Goal: Entertainment & Leisure: Consume media (video, audio)

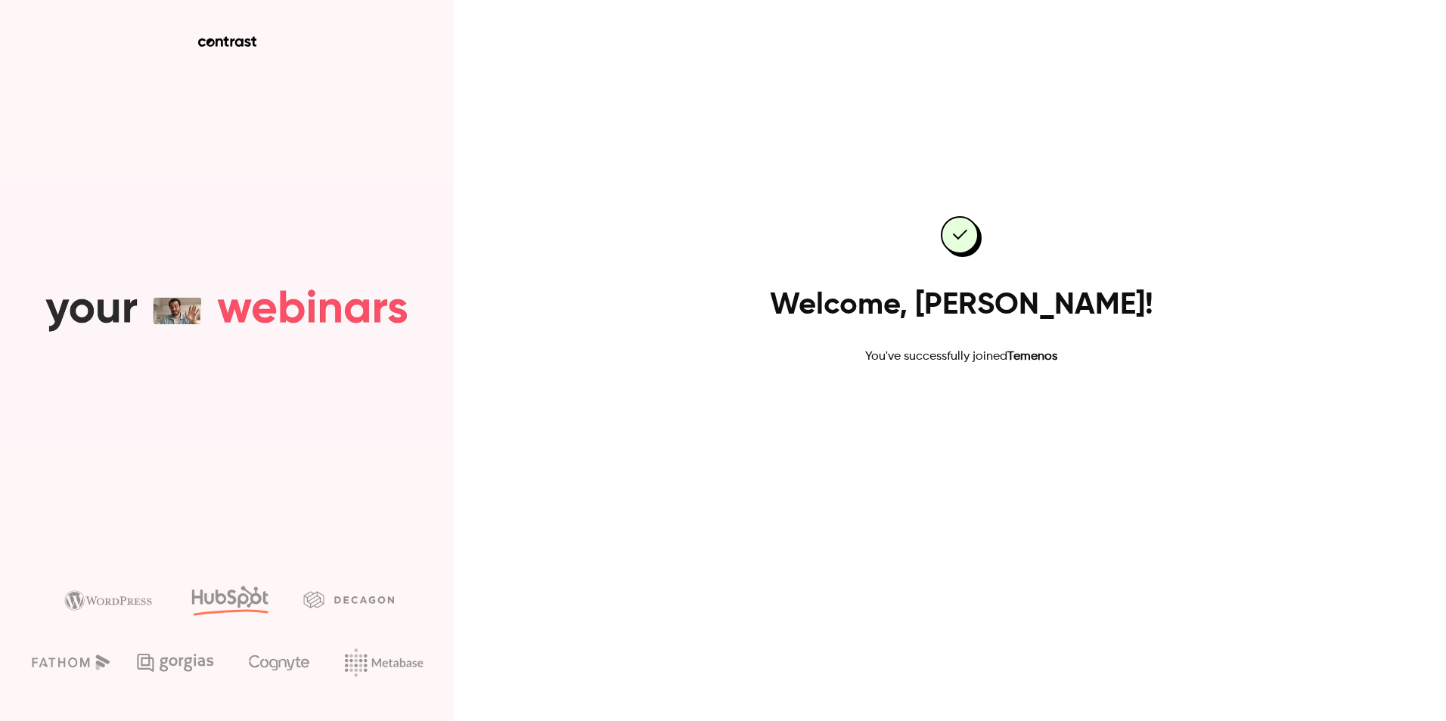
click at [1000, 416] on link "Go to dashboard" at bounding box center [961, 414] width 129 height 36
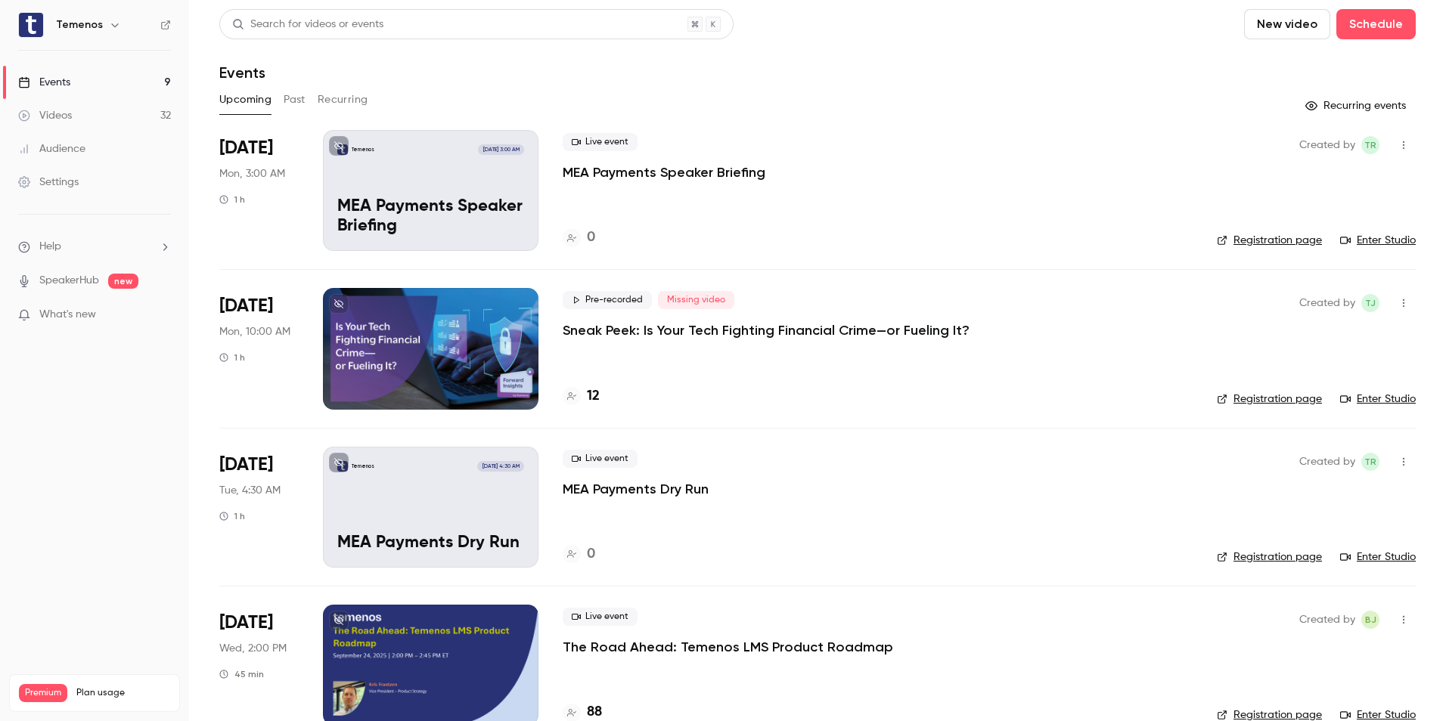
click at [404, 339] on div at bounding box center [431, 348] width 216 height 121
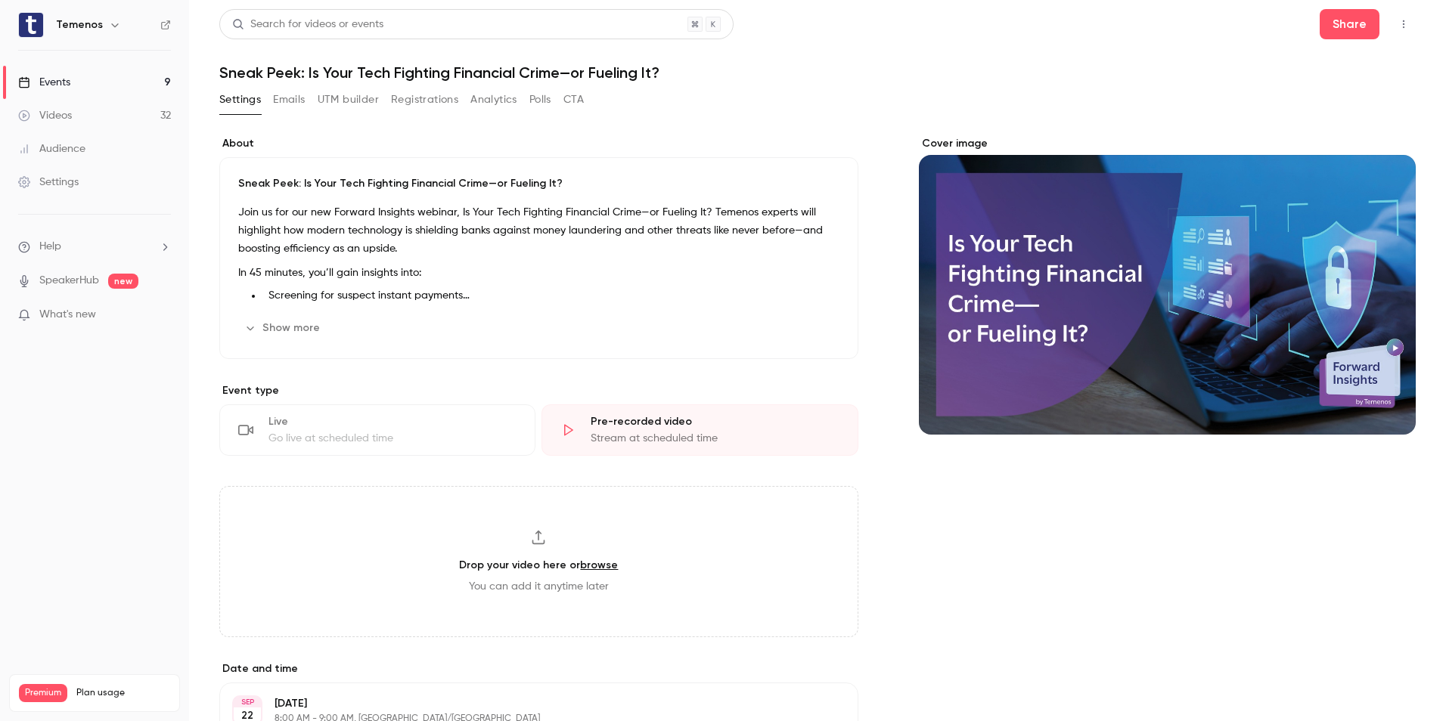
click at [1028, 303] on div "Cover image" at bounding box center [1167, 285] width 497 height 299
click at [0, 0] on input "Cover image" at bounding box center [0, 0] width 0 height 0
click at [249, 324] on icon "button" at bounding box center [250, 328] width 12 height 12
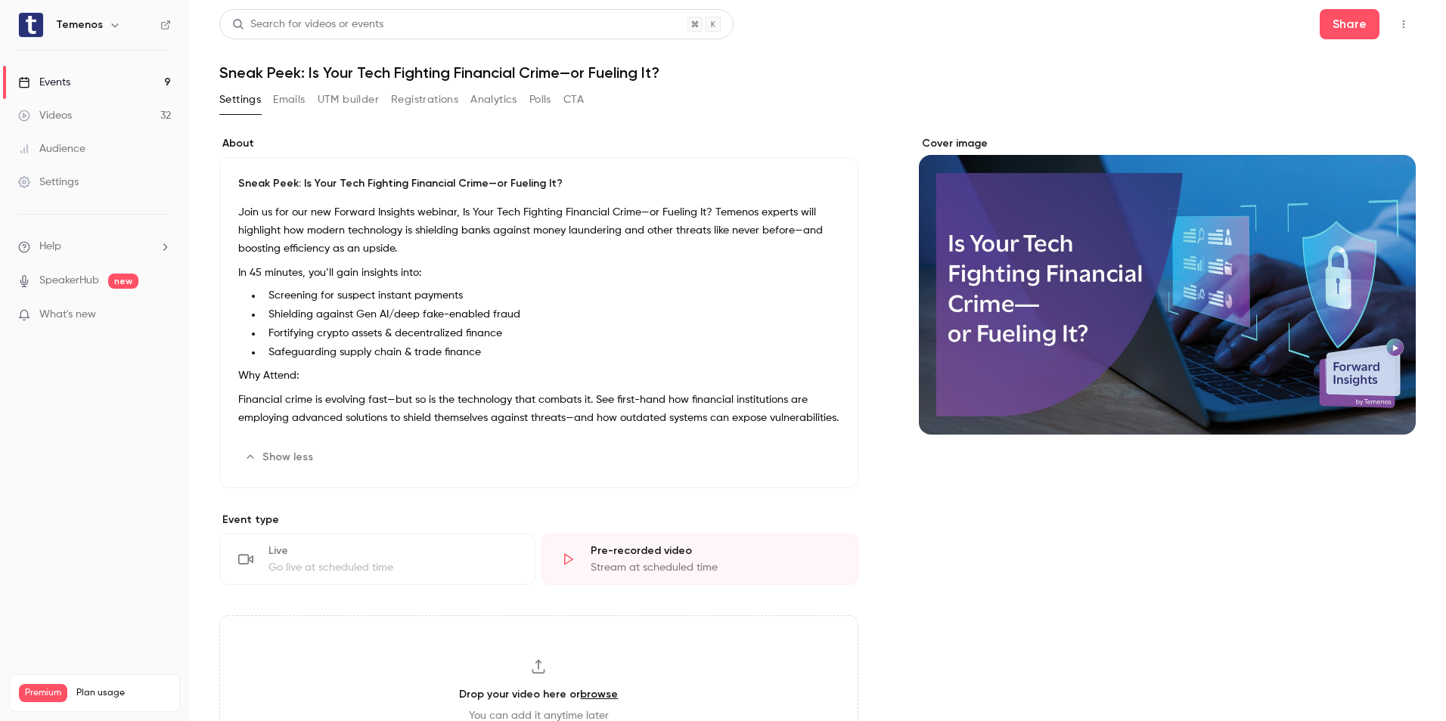
click at [667, 559] on div "Pre-recorded video" at bounding box center [715, 551] width 248 height 15
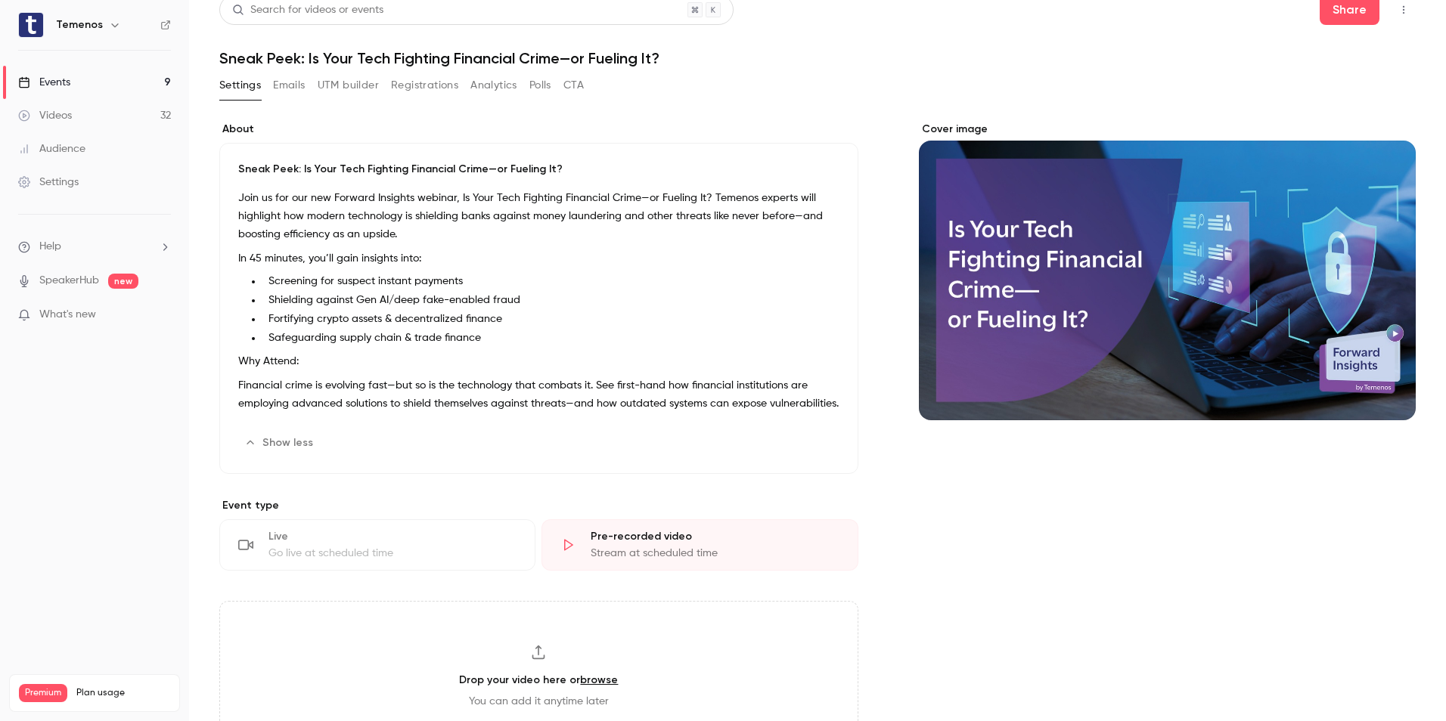
scroll to position [8, 0]
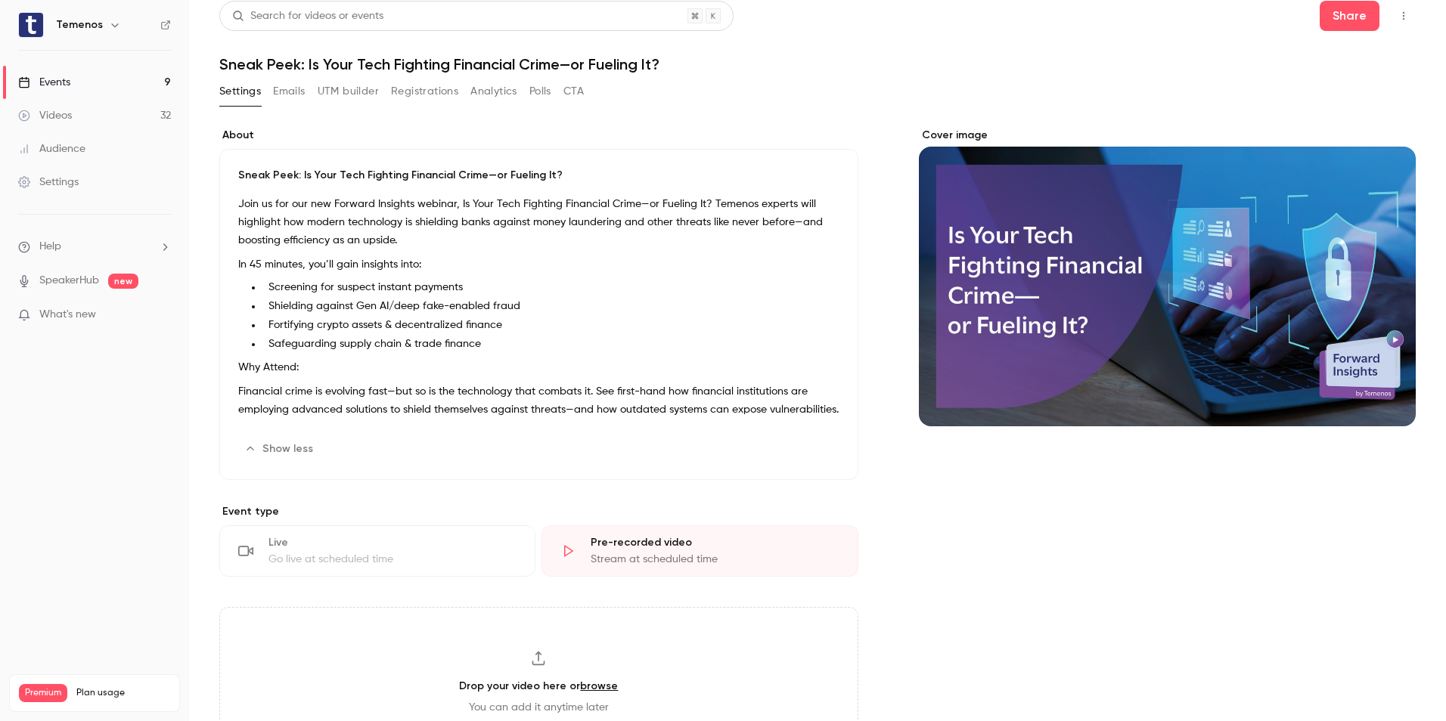
click at [591, 551] on div "Pre-recorded video" at bounding box center [715, 542] width 248 height 15
click at [565, 559] on icon at bounding box center [567, 551] width 15 height 15
click at [592, 567] on div "Stream at scheduled time" at bounding box center [715, 559] width 248 height 15
click at [97, 310] on p "What's new" at bounding box center [82, 315] width 129 height 16
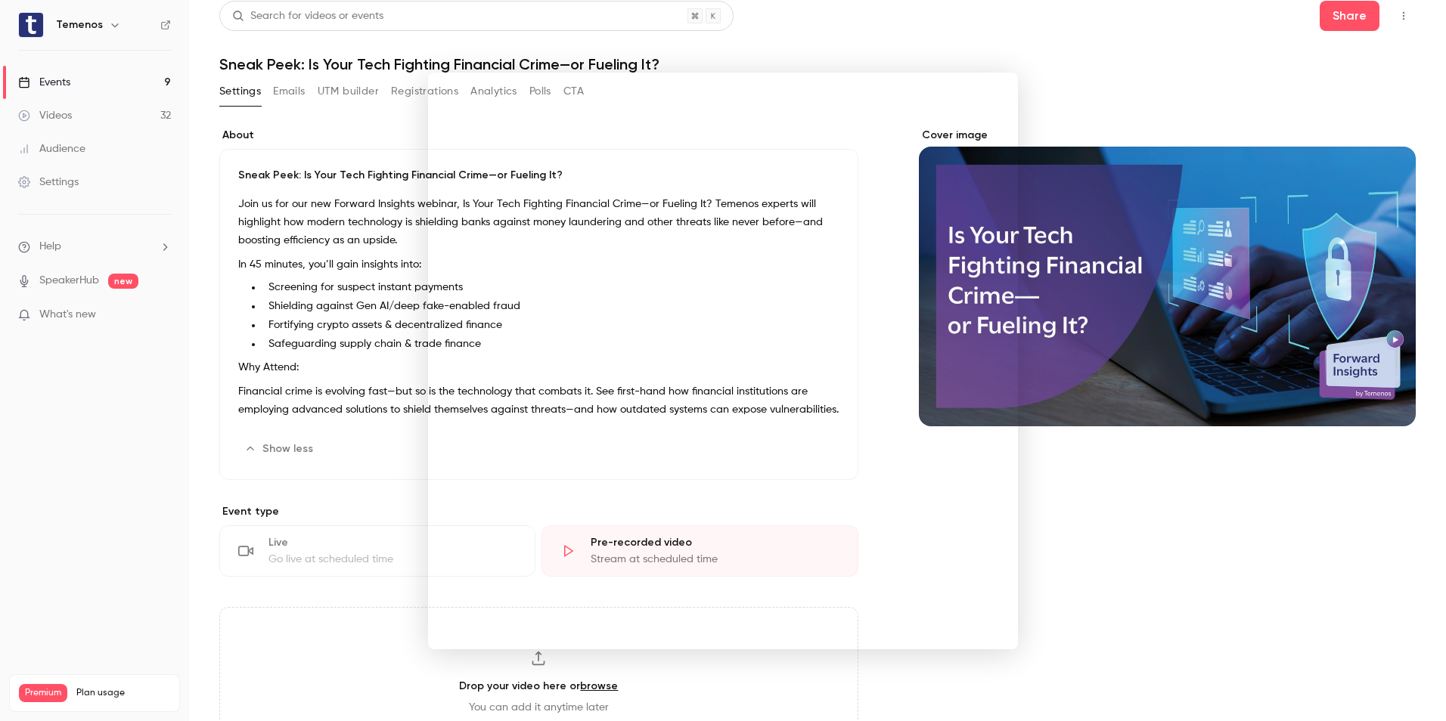
click at [168, 397] on div at bounding box center [723, 360] width 1446 height 721
click at [635, 567] on div "Stream at scheduled time" at bounding box center [715, 559] width 248 height 15
click at [591, 567] on div "Stream at scheduled time" at bounding box center [715, 559] width 248 height 15
click at [569, 557] on icon at bounding box center [568, 551] width 9 height 11
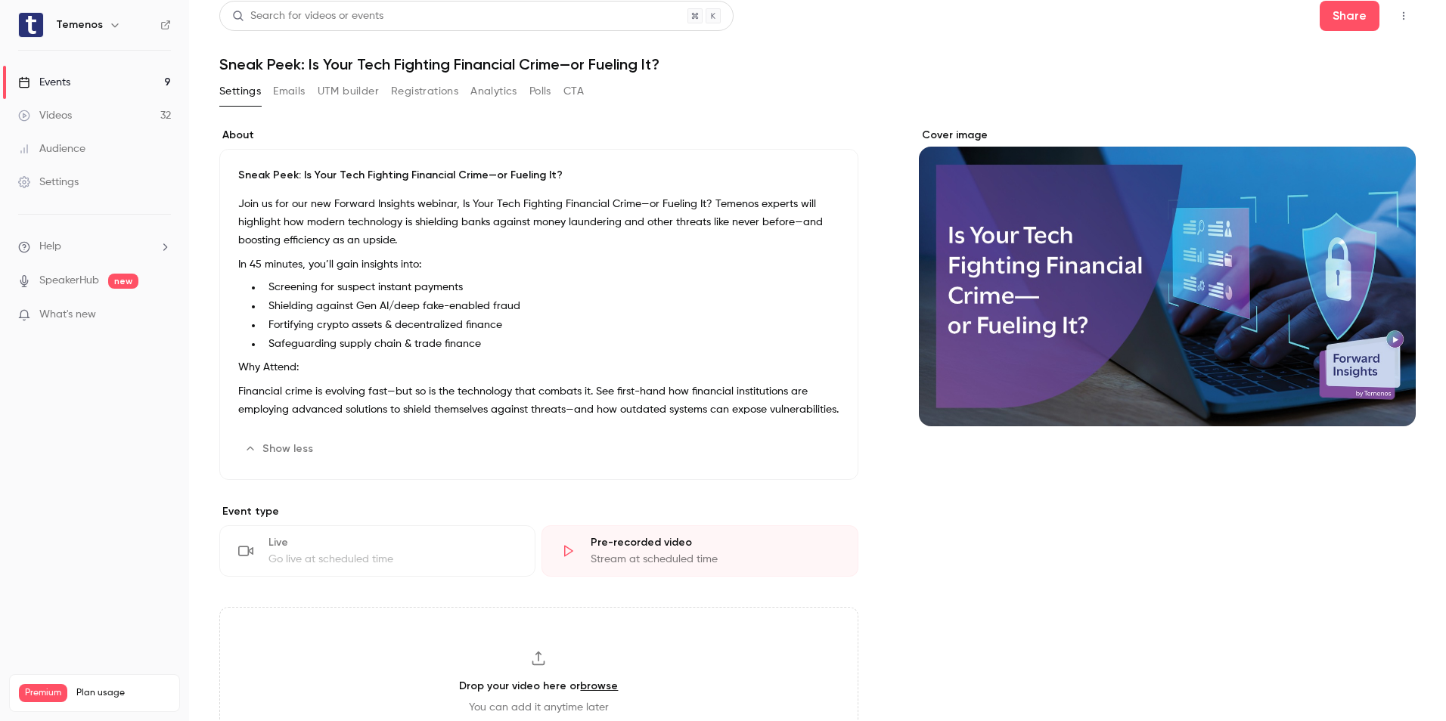
click at [569, 557] on icon at bounding box center [568, 551] width 9 height 11
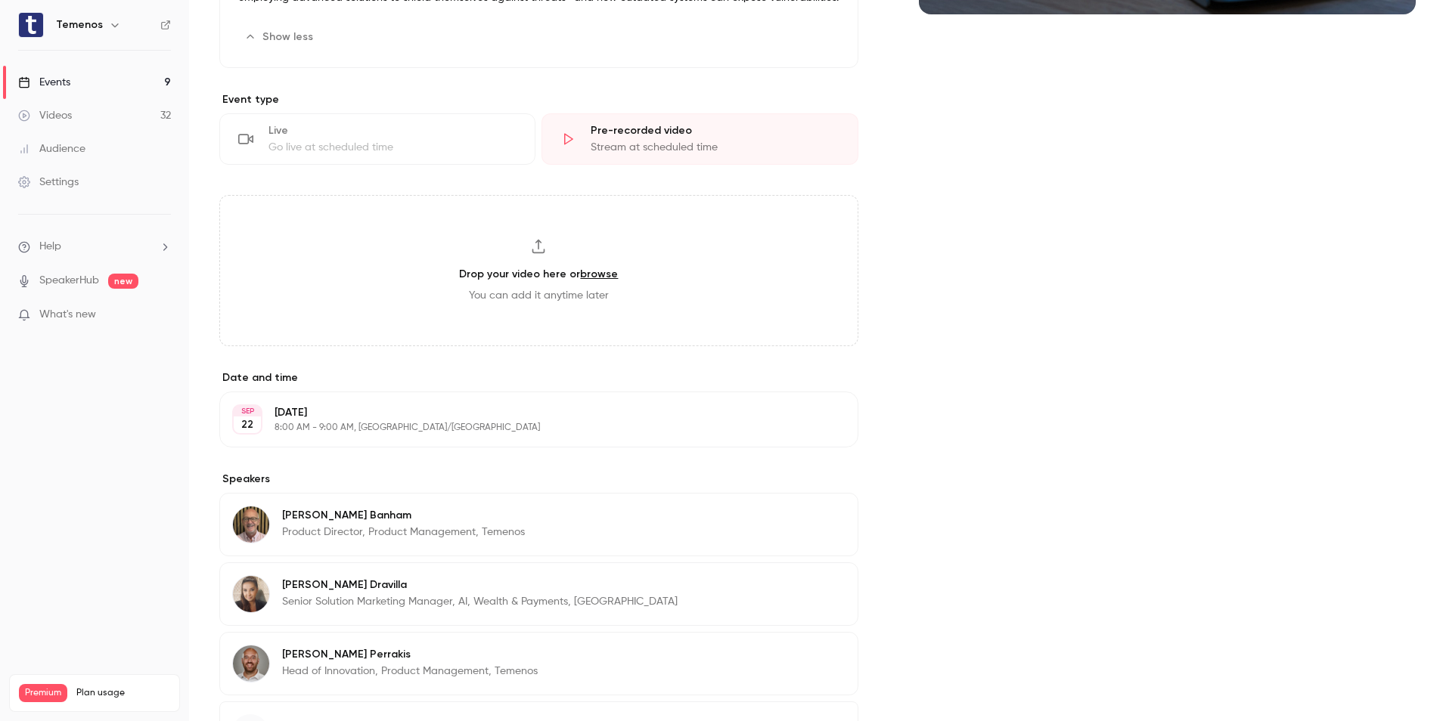
scroll to position [411, 0]
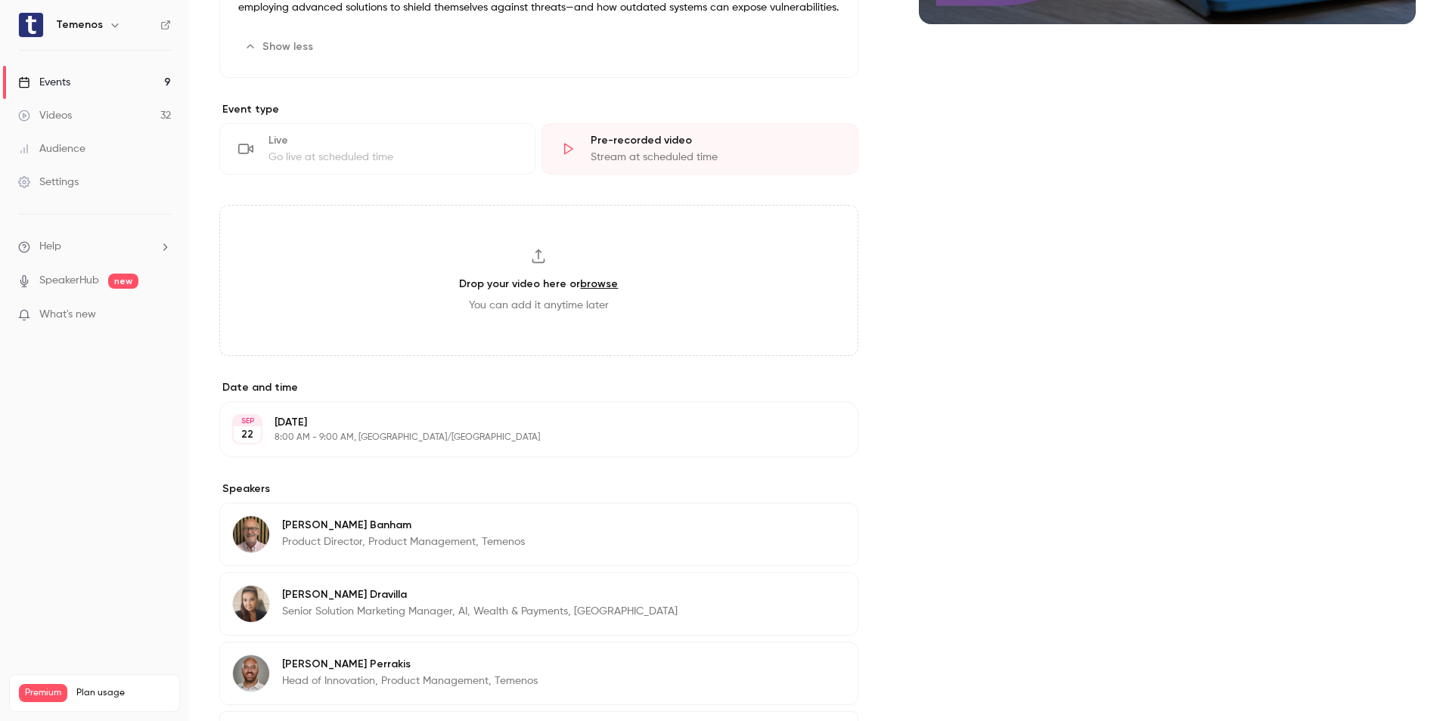
drag, startPoint x: 621, startPoint y: 161, endPoint x: 580, endPoint y: 250, distance: 97.4
click at [580, 250] on section "Event type Live Go live at scheduled time Pre-recorded video Stream at schedule…" at bounding box center [538, 229] width 639 height 254
click at [631, 165] on div "Stream at scheduled time" at bounding box center [715, 157] width 248 height 15
click at [560, 157] on icon at bounding box center [567, 148] width 15 height 15
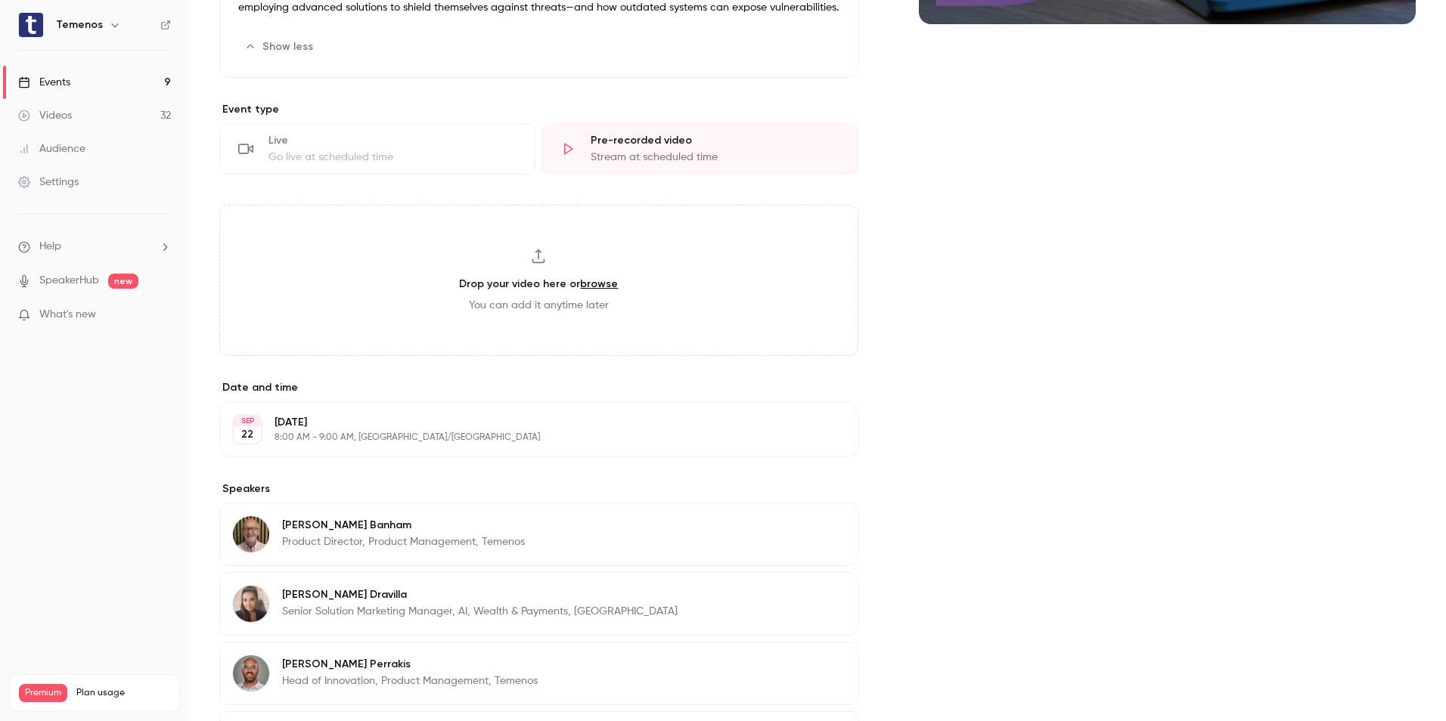
click at [560, 157] on icon at bounding box center [567, 148] width 15 height 15
click at [92, 113] on link "Videos 32" at bounding box center [94, 115] width 189 height 33
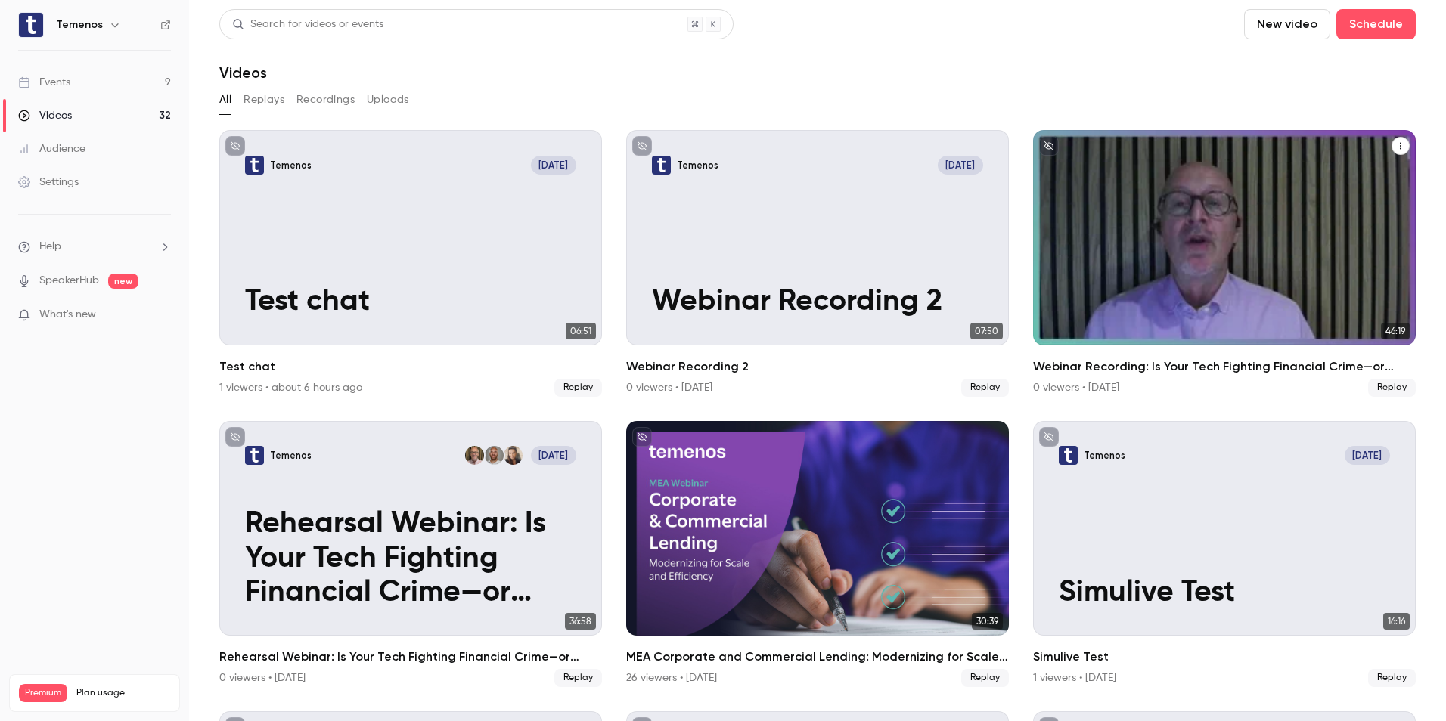
click at [1180, 223] on p "Webinar Recording: Is Your Tech Fighting Financial Crime—or Fueling It?" at bounding box center [1224, 268] width 331 height 103
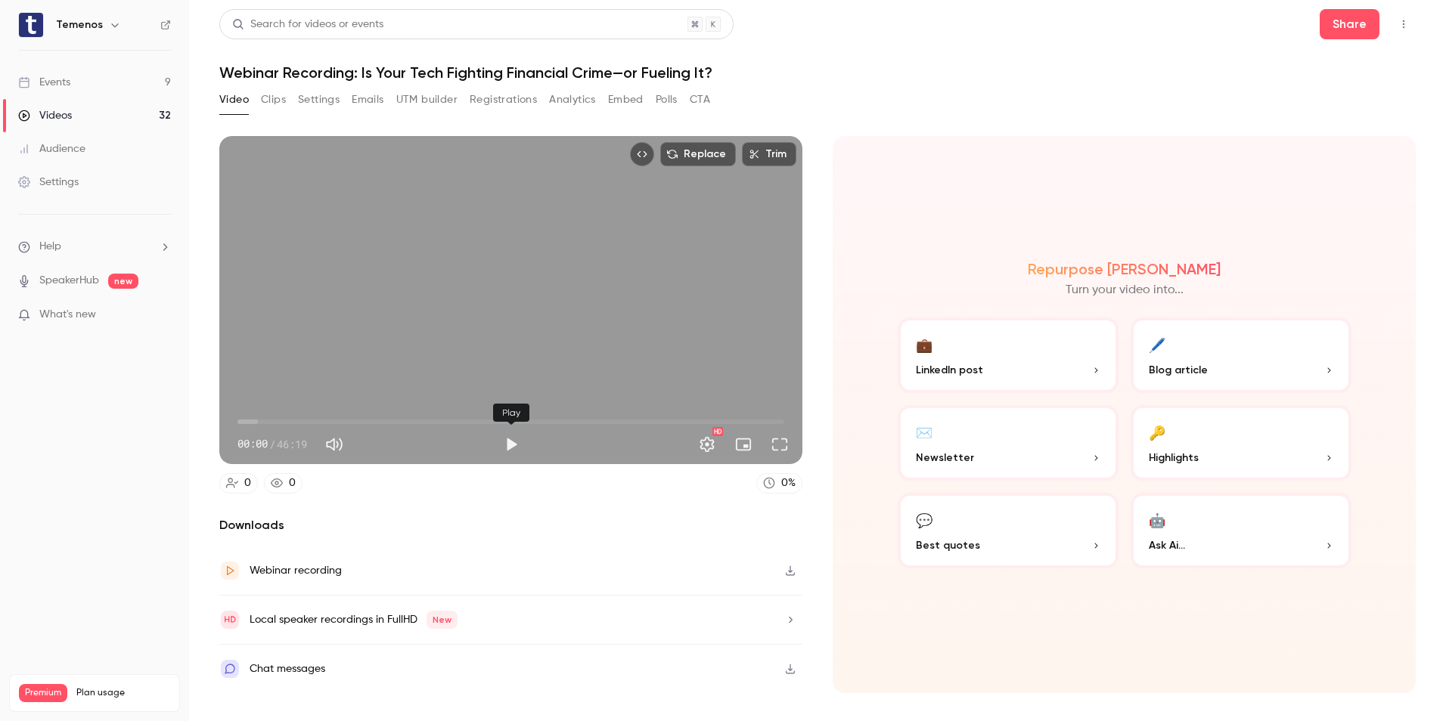
click at [505, 444] on button "Play" at bounding box center [511, 445] width 30 height 30
click at [505, 444] on button "Pause" at bounding box center [511, 445] width 30 height 30
click at [528, 442] on div "HD" at bounding box center [660, 445] width 269 height 24
click at [504, 440] on button "Play" at bounding box center [511, 445] width 30 height 30
click at [243, 423] on span "00:27" at bounding box center [242, 422] width 5 height 5
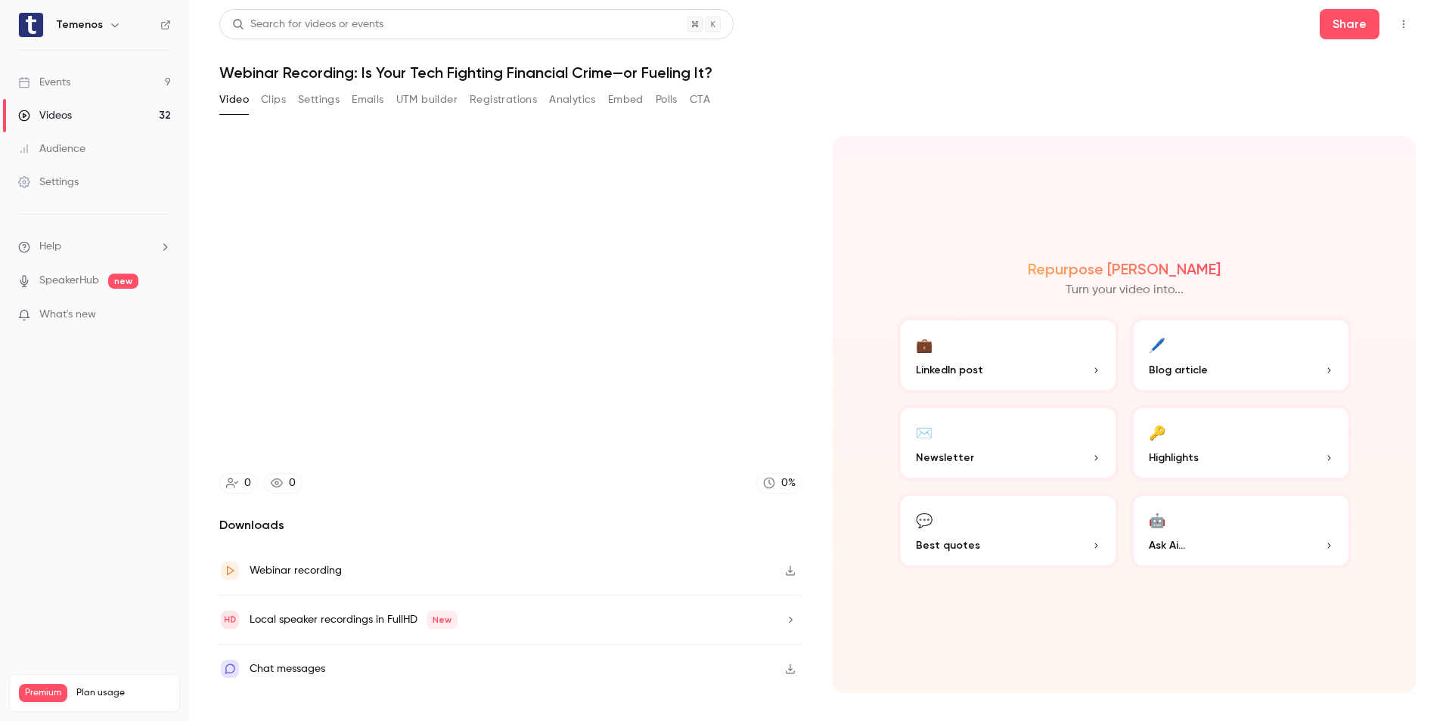
click at [1337, 365] on button "🖊️ Blog article" at bounding box center [1241, 356] width 221 height 76
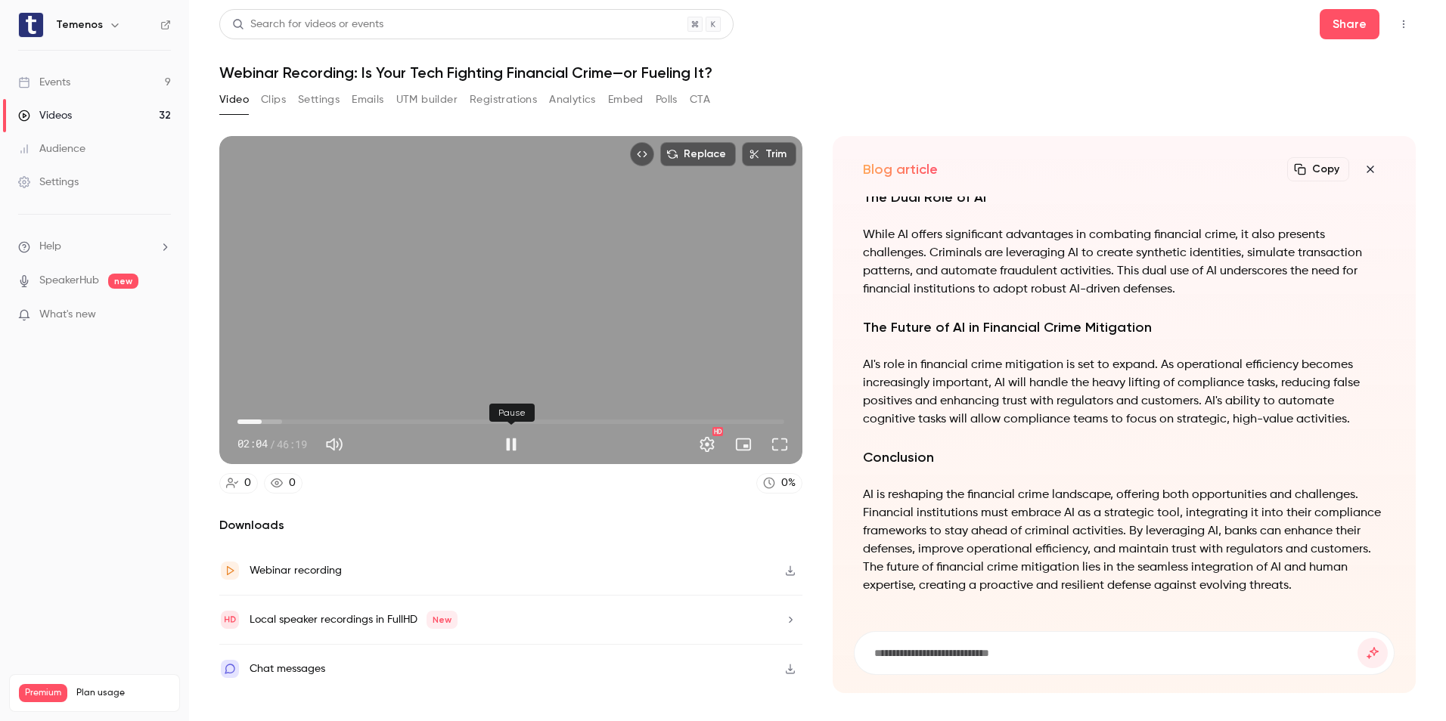
click at [510, 445] on button "Pause" at bounding box center [511, 445] width 30 height 30
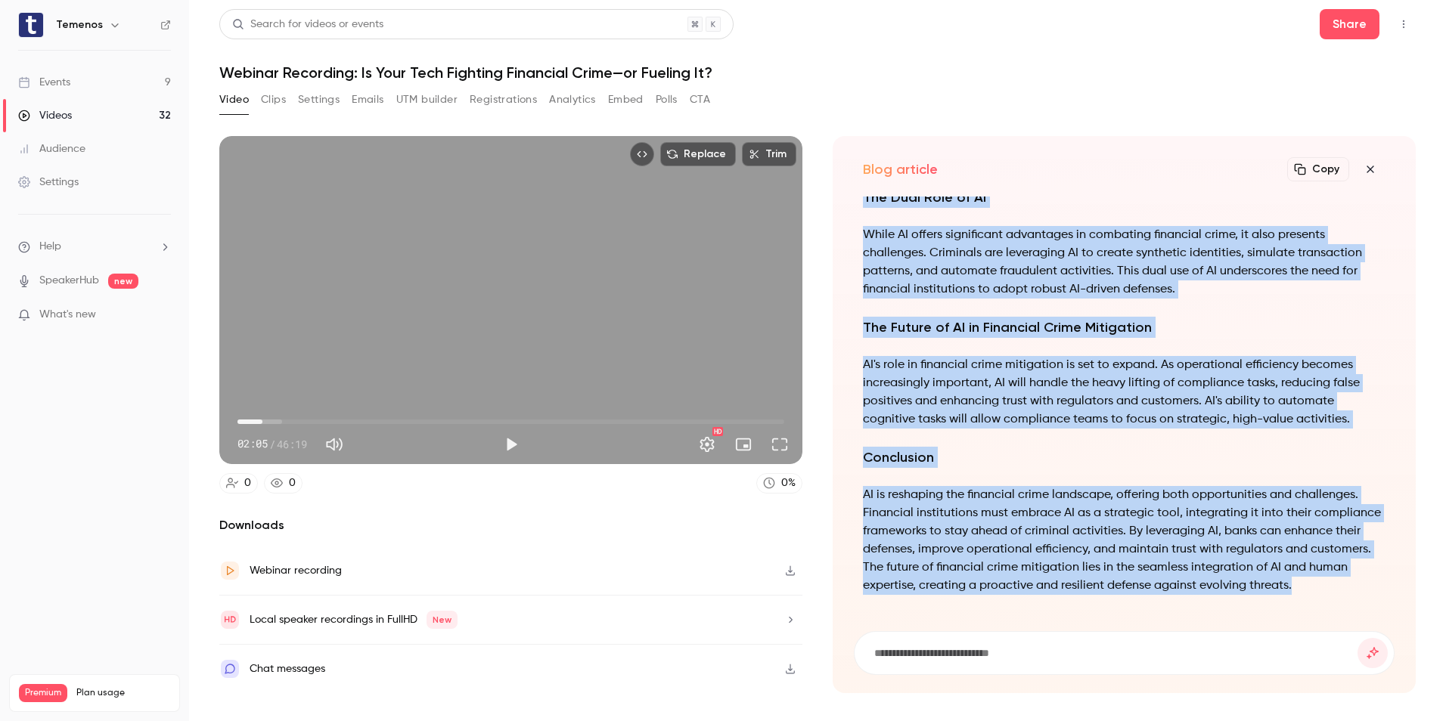
drag, startPoint x: 859, startPoint y: 195, endPoint x: 1381, endPoint y: 600, distance: 660.7
click at [1381, 600] on div "Blog article Copy Turn your video into... The Role of AI in Combating Financial…" at bounding box center [1124, 414] width 583 height 557
copy div "The Role of AI in Combating Financial Crime In the rapidly evolving landscape o…"
click at [507, 442] on button "Play" at bounding box center [511, 445] width 30 height 30
click at [507, 443] on button "Pause" at bounding box center [511, 445] width 30 height 30
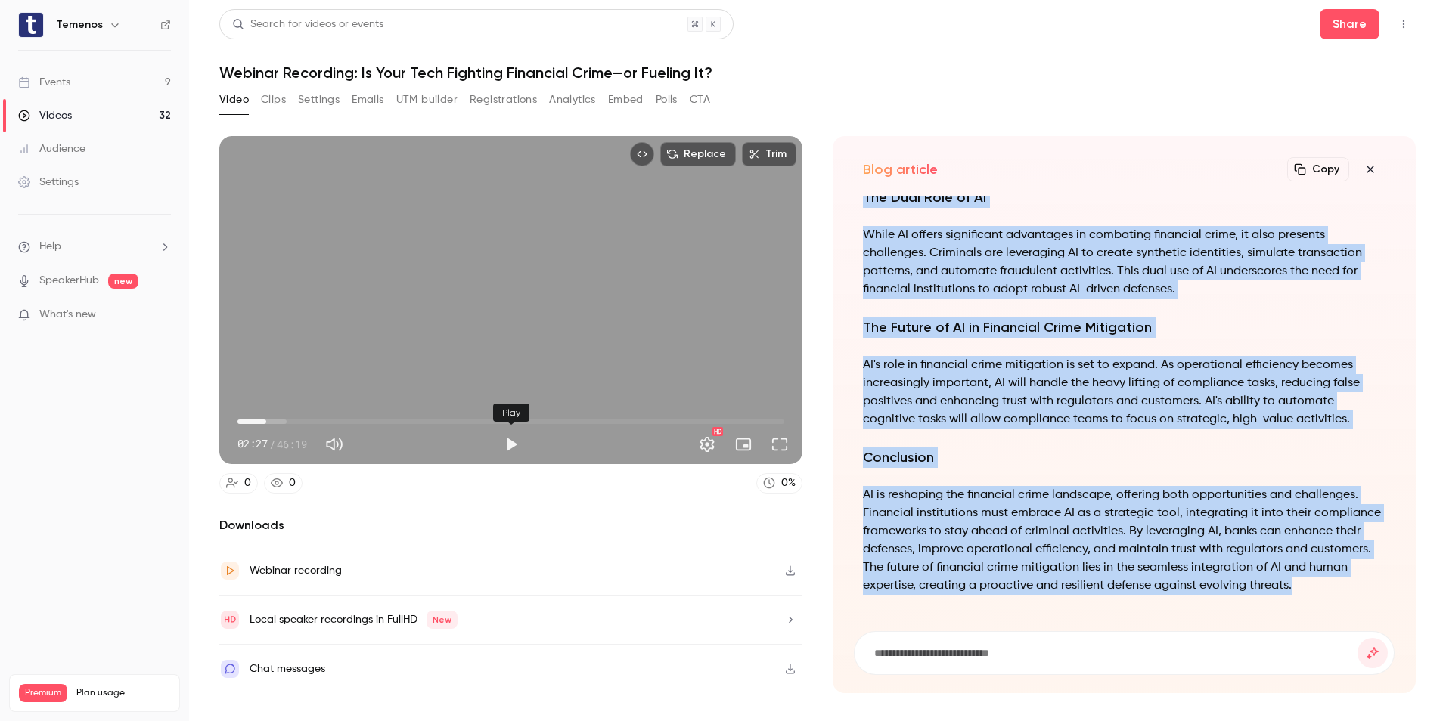
click at [509, 448] on button "Play" at bounding box center [511, 445] width 30 height 30
click at [293, 423] on span "03:22" at bounding box center [510, 422] width 547 height 24
click at [284, 420] on span "04:45" at bounding box center [510, 422] width 547 height 24
click at [507, 437] on button "Pause" at bounding box center [511, 445] width 30 height 30
click at [510, 438] on button "Play" at bounding box center [511, 445] width 30 height 30
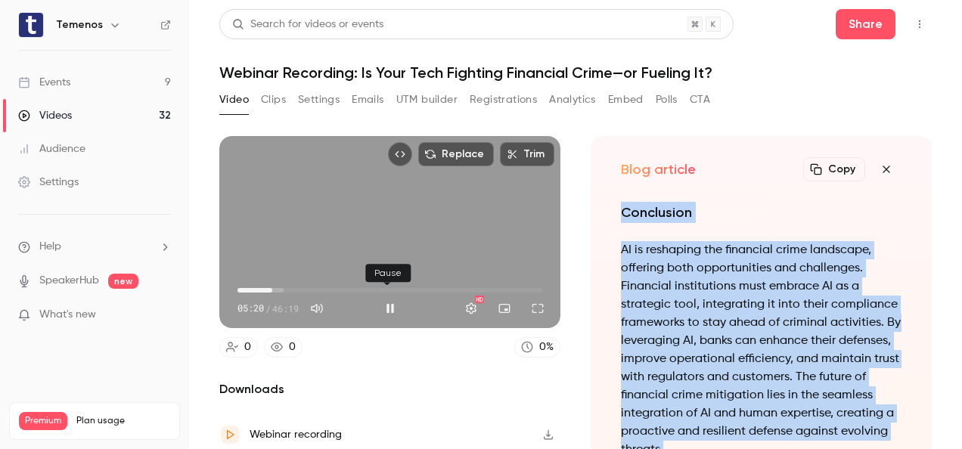
drag, startPoint x: 381, startPoint y: 302, endPoint x: 675, endPoint y: 9, distance: 415.5
click at [381, 302] on button "Pause" at bounding box center [390, 308] width 30 height 30
click at [383, 296] on button "Play" at bounding box center [390, 308] width 30 height 30
click at [265, 288] on span "04:13" at bounding box center [265, 290] width 5 height 5
click at [266, 288] on span "04:27" at bounding box center [267, 290] width 5 height 5
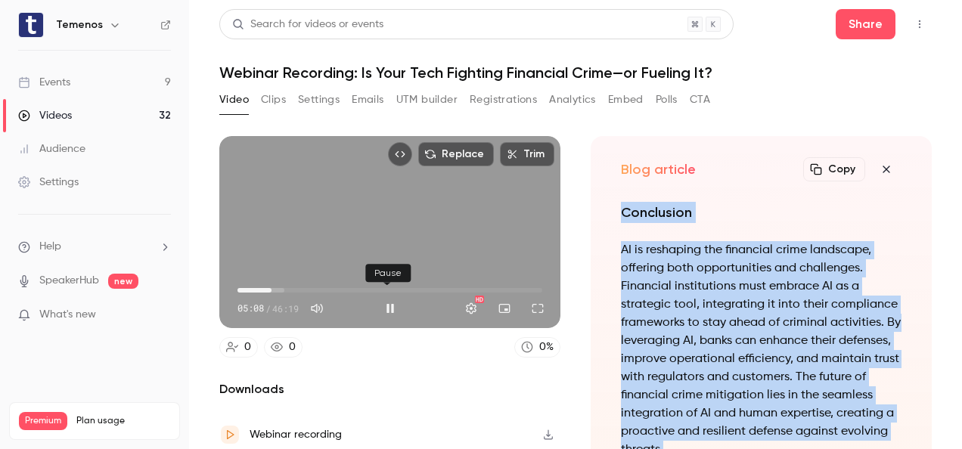
drag, startPoint x: 392, startPoint y: 310, endPoint x: 399, endPoint y: 149, distance: 161.3
click at [392, 310] on button "Pause" at bounding box center [390, 308] width 30 height 30
click at [376, 302] on button "Play" at bounding box center [390, 308] width 30 height 30
click at [380, 302] on button "Pause" at bounding box center [390, 308] width 30 height 30
click at [380, 302] on button "Play" at bounding box center [390, 308] width 30 height 30
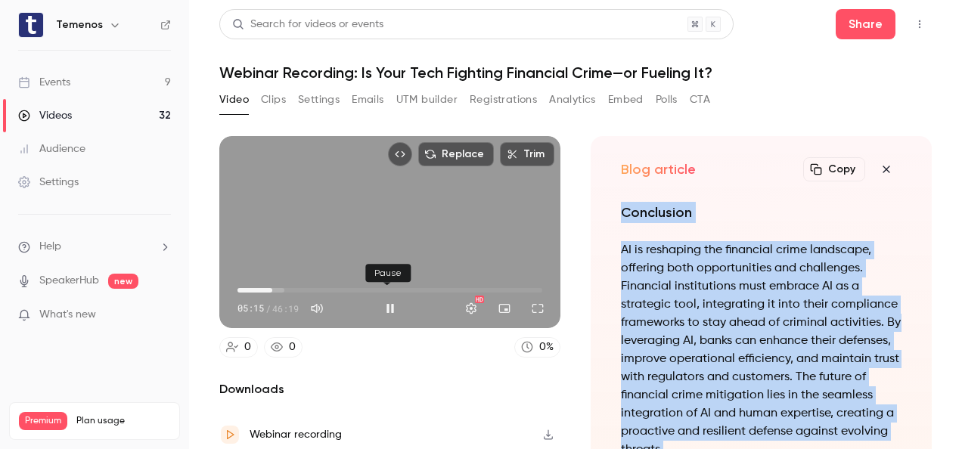
click at [386, 304] on button "Pause" at bounding box center [390, 308] width 30 height 30
click at [384, 307] on button "Play" at bounding box center [390, 308] width 30 height 30
click at [384, 307] on button "Pause" at bounding box center [390, 308] width 30 height 30
click at [389, 299] on button "Play" at bounding box center [390, 308] width 30 height 30
click at [389, 299] on button "Pause" at bounding box center [390, 308] width 30 height 30
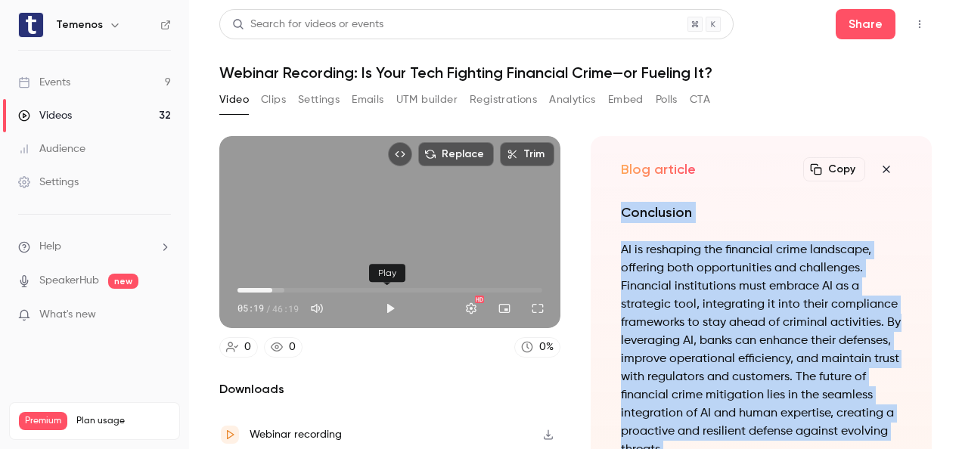
click at [392, 301] on button "Play" at bounding box center [390, 308] width 30 height 30
click at [392, 301] on button "Pause" at bounding box center [390, 308] width 30 height 30
click at [381, 302] on button "Play" at bounding box center [390, 308] width 30 height 30
click at [381, 302] on button "Pause" at bounding box center [390, 308] width 30 height 30
click at [381, 301] on button "Play" at bounding box center [390, 308] width 30 height 30
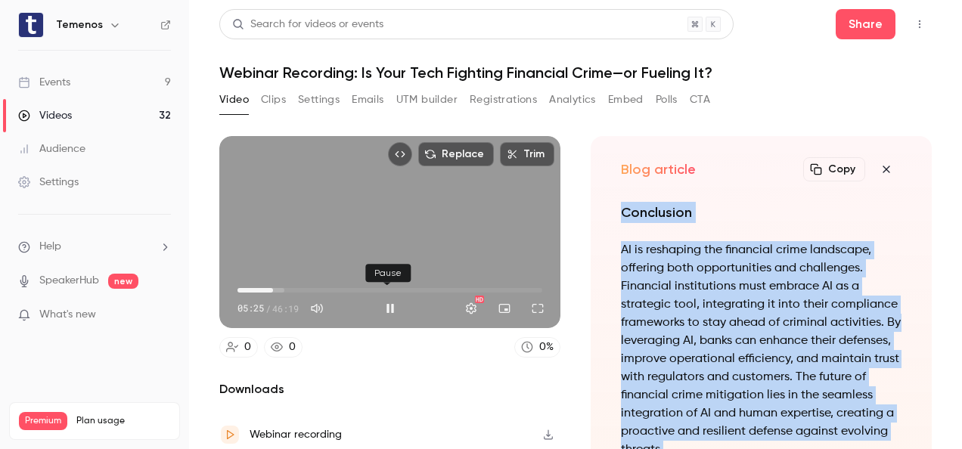
click at [381, 301] on button "Pause" at bounding box center [390, 308] width 30 height 30
click at [386, 299] on button "Play" at bounding box center [390, 308] width 30 height 30
click at [270, 288] on span "05:03" at bounding box center [270, 290] width 5 height 5
click at [386, 306] on button "Pause" at bounding box center [390, 308] width 30 height 30
click at [384, 300] on button "Play" at bounding box center [390, 308] width 30 height 30
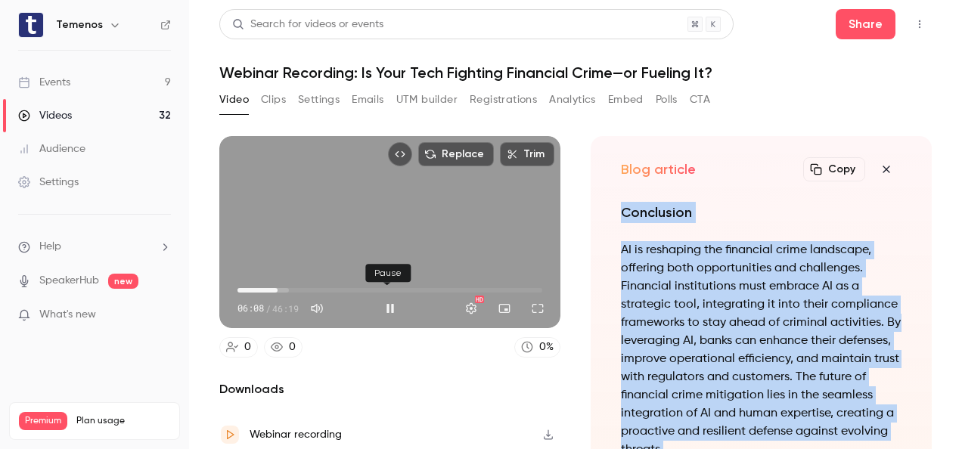
click at [389, 302] on button "Pause" at bounding box center [390, 308] width 30 height 30
click at [395, 309] on button "Play" at bounding box center [390, 308] width 30 height 30
click at [390, 308] on button "Pause" at bounding box center [390, 308] width 30 height 30
type input "*****"
